Goal: Task Accomplishment & Management: Manage account settings

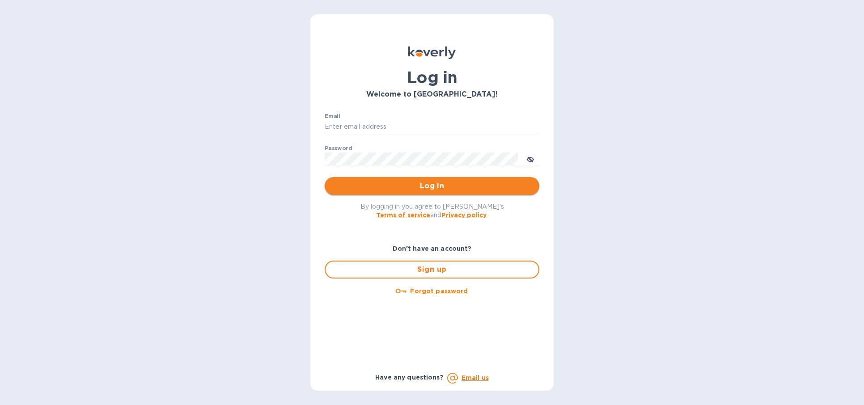
type input "[EMAIL_ADDRESS][DOMAIN_NAME]"
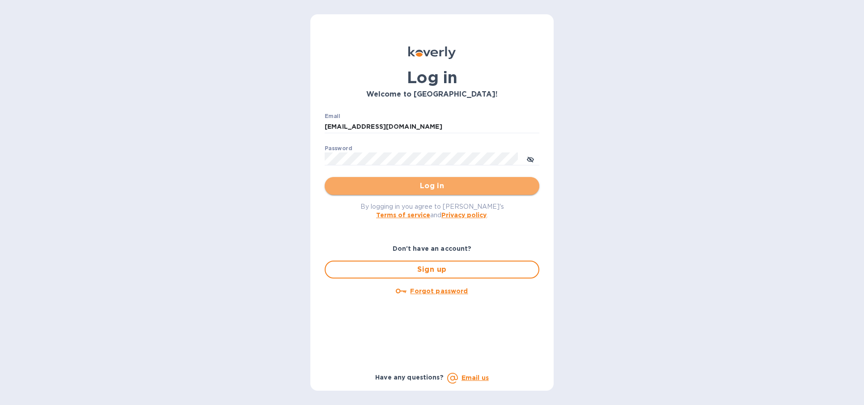
click at [438, 188] on span "Log in" at bounding box center [432, 186] width 200 height 11
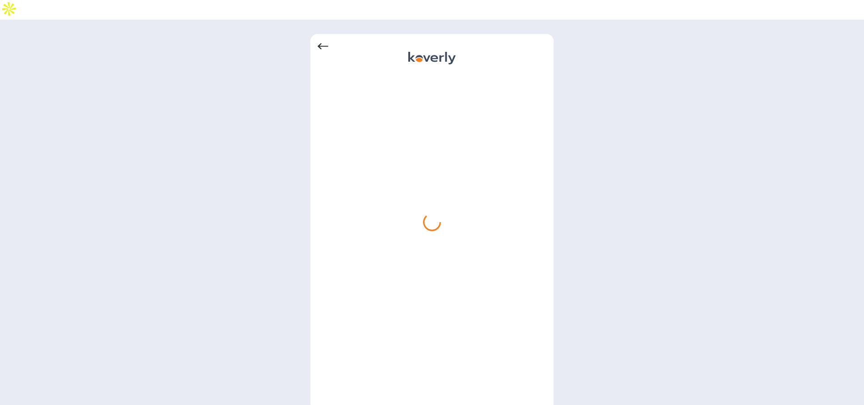
click at [324, 41] on icon at bounding box center [323, 46] width 11 height 11
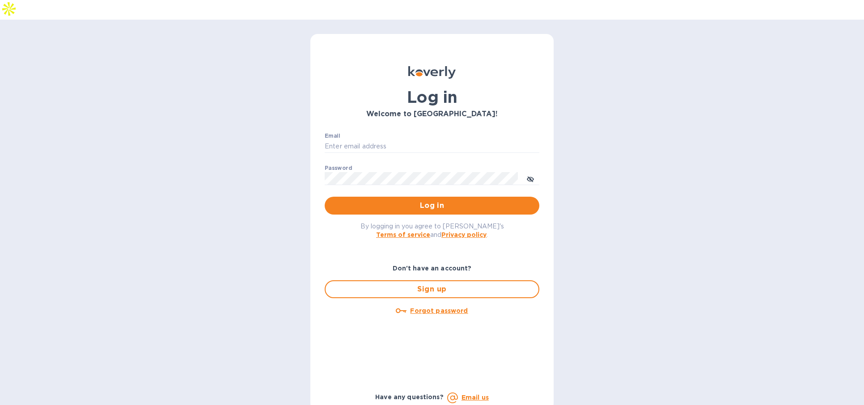
type input "[EMAIL_ADDRESS][DOMAIN_NAME]"
click at [404, 200] on span "Log in" at bounding box center [432, 205] width 200 height 11
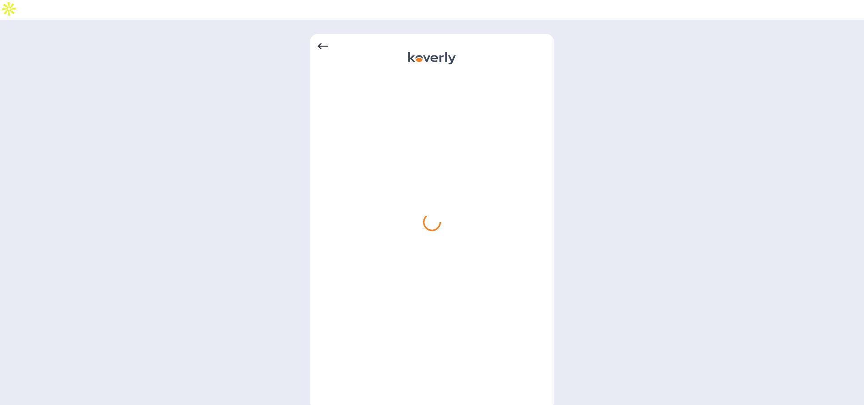
click at [325, 41] on icon at bounding box center [323, 46] width 11 height 11
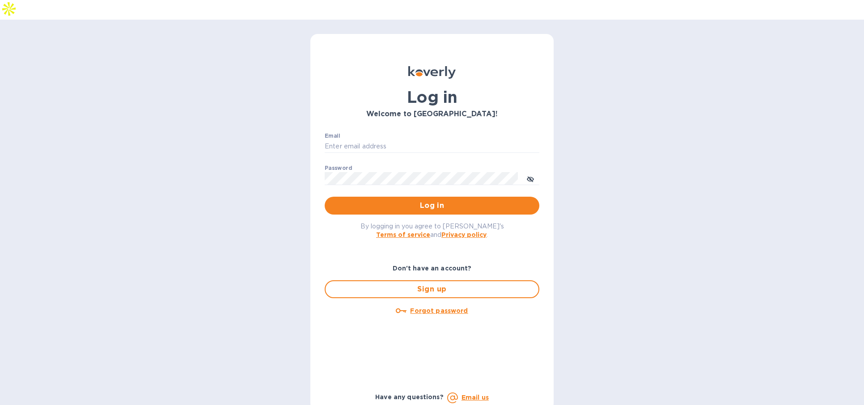
type input "[EMAIL_ADDRESS][DOMAIN_NAME]"
click at [468, 200] on span "Log in" at bounding box center [432, 205] width 200 height 11
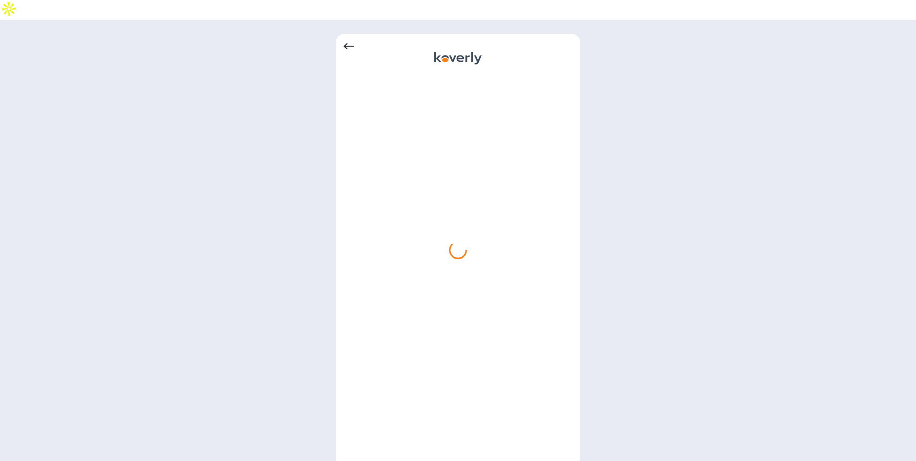
click at [350, 41] on icon at bounding box center [349, 46] width 11 height 11
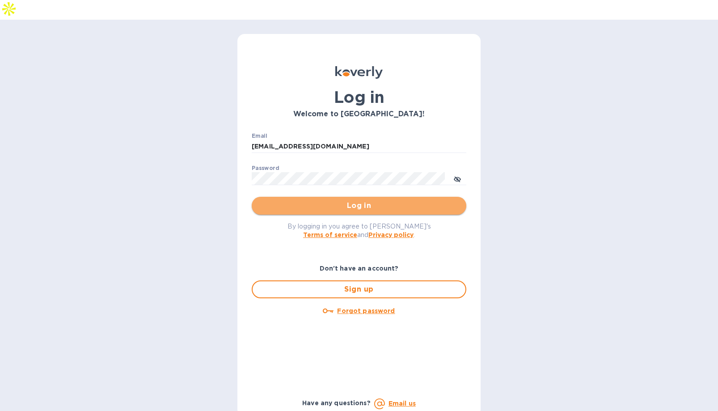
click at [371, 200] on span "Log in" at bounding box center [359, 205] width 200 height 11
